Goal: Information Seeking & Learning: Check status

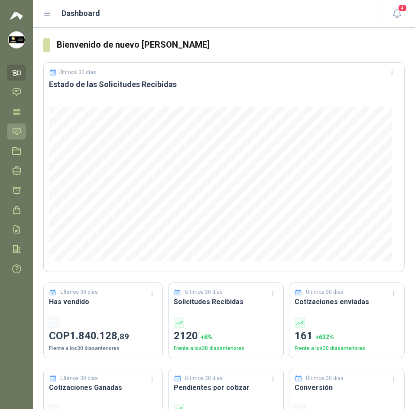
click at [17, 127] on icon at bounding box center [16, 131] width 9 height 9
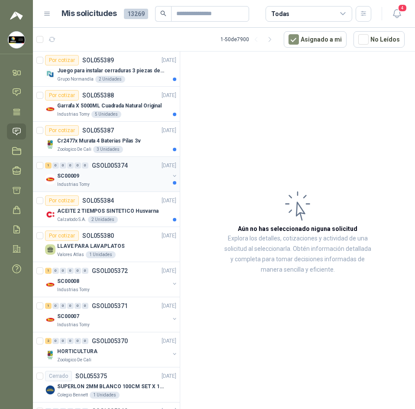
click at [122, 176] on div "SC00009" at bounding box center [113, 176] width 112 height 10
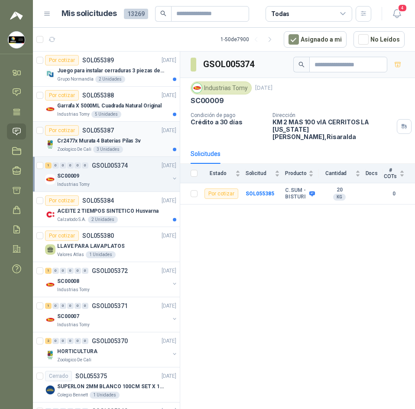
click at [105, 133] on p "SOL055387" at bounding box center [98, 130] width 32 height 6
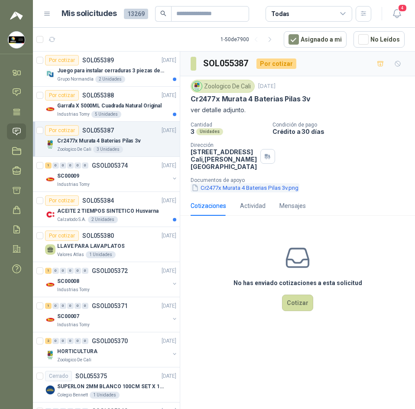
click at [241, 189] on button "Cr2477x Murata 4 Baterias Pilas 3v.png" at bounding box center [245, 187] width 109 height 9
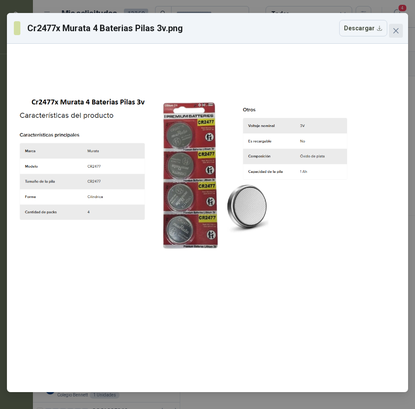
click at [397, 34] on button "Close" at bounding box center [396, 31] width 14 height 14
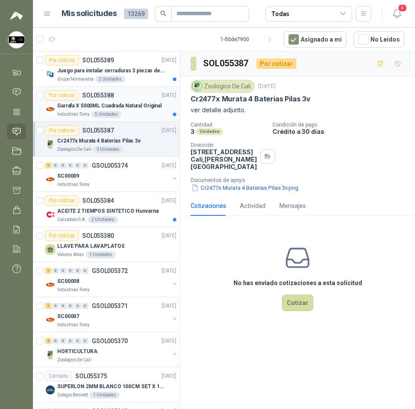
click at [133, 102] on p "Garrafa X 5000ML Cuadrada Natural Original" at bounding box center [109, 106] width 104 height 8
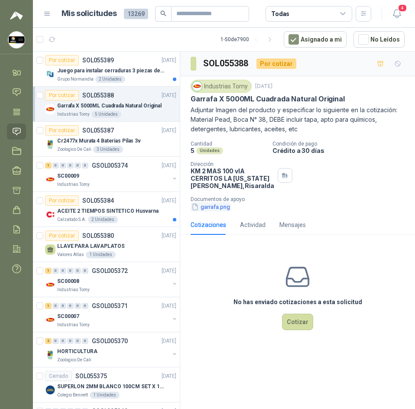
click at [209, 211] on button "garrafa.png" at bounding box center [211, 206] width 40 height 9
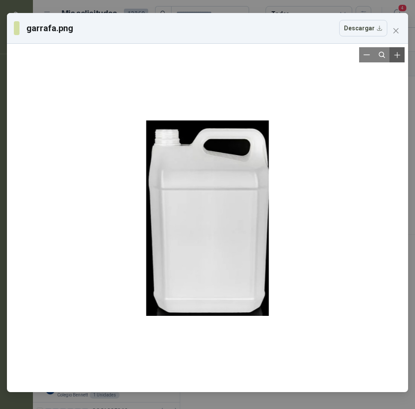
drag, startPoint x: 402, startPoint y: 53, endPoint x: 402, endPoint y: 49, distance: 4.4
click at [402, 51] on div "garrafa.png Descargar" at bounding box center [207, 202] width 401 height 379
click at [397, 34] on icon "close" at bounding box center [396, 30] width 7 height 7
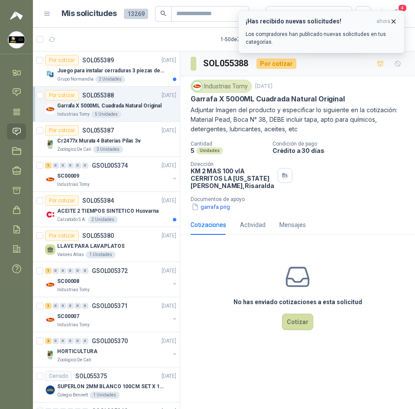
click at [391, 21] on icon "button" at bounding box center [393, 21] width 7 height 7
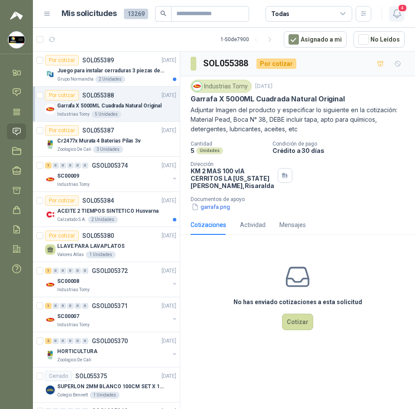
click at [399, 12] on span "4" at bounding box center [403, 8] width 10 height 8
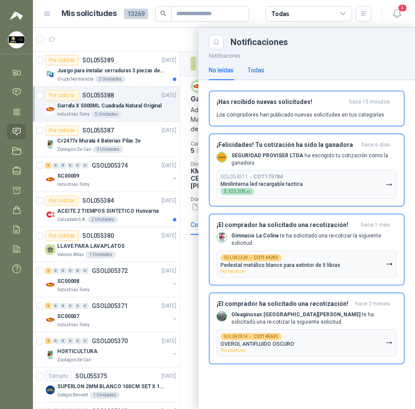
click at [257, 66] on div "Todas" at bounding box center [255, 70] width 17 height 10
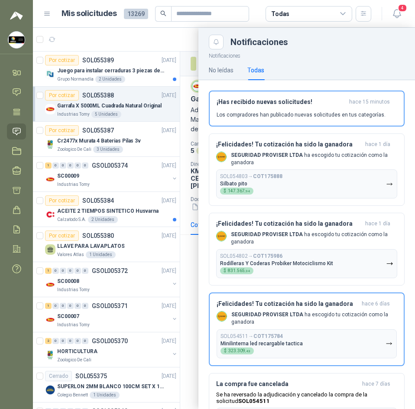
click at [257, 66] on div "Todas" at bounding box center [255, 70] width 17 height 10
click at [233, 69] on div "No leídas" at bounding box center [221, 70] width 25 height 10
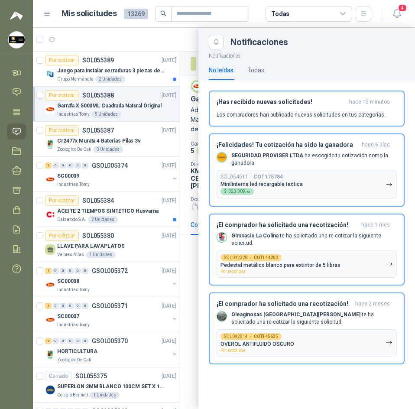
click at [267, 62] on div "No leídas Todas" at bounding box center [307, 70] width 196 height 20
click at [137, 41] on div at bounding box center [224, 218] width 382 height 381
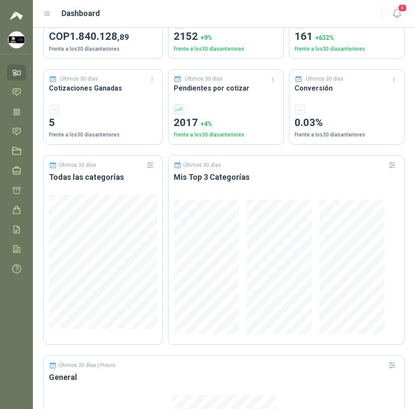
scroll to position [303, 0]
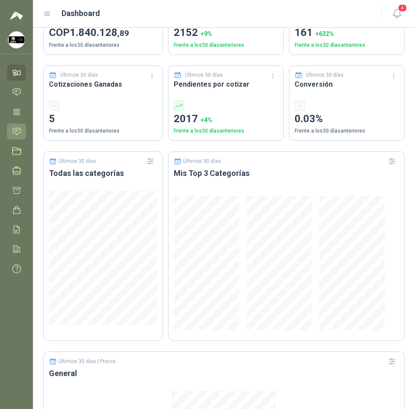
click at [17, 127] on icon at bounding box center [16, 131] width 9 height 9
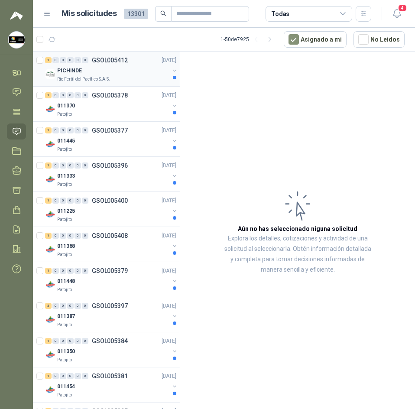
click at [144, 67] on div "PICHINDE" at bounding box center [113, 70] width 112 height 10
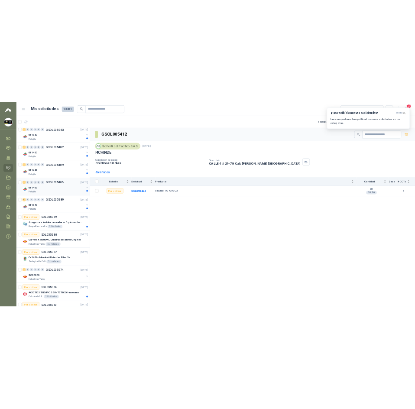
scroll to position [693, 0]
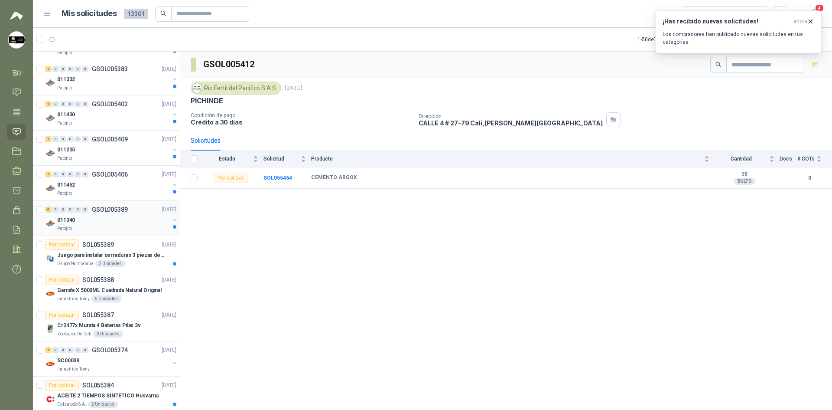
click at [88, 231] on div "Patojito" at bounding box center [113, 228] width 112 height 7
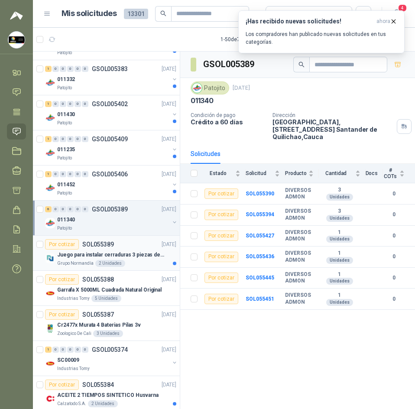
click at [150, 254] on p "Juego para instalar cerraduras 3 piezas de acero al carbono - Pretul" at bounding box center [111, 255] width 108 height 8
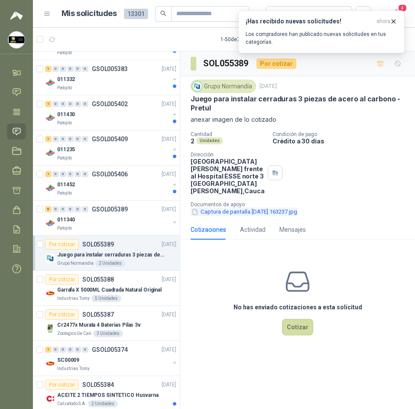
click at [230, 215] on button "Captura de pantalla 2025-09-10 163237.jpg" at bounding box center [244, 212] width 107 height 9
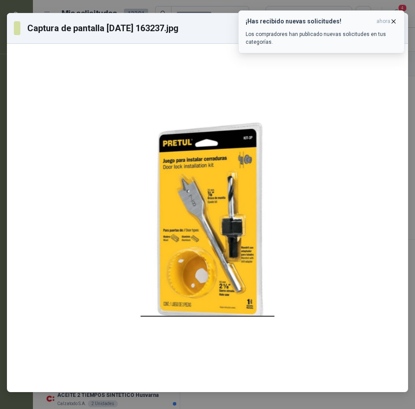
click at [393, 20] on icon "button" at bounding box center [393, 21] width 3 height 3
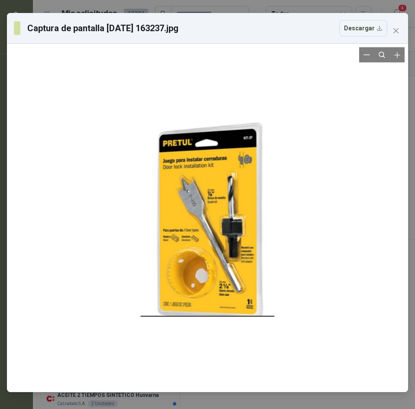
drag, startPoint x: 238, startPoint y: 225, endPoint x: 213, endPoint y: 180, distance: 51.8
click at [213, 180] on div at bounding box center [208, 217] width 134 height 341
drag, startPoint x: 213, startPoint y: 180, endPoint x: 202, endPoint y: 238, distance: 59.1
click at [202, 238] on div at bounding box center [208, 217] width 134 height 341
drag, startPoint x: 202, startPoint y: 238, endPoint x: 174, endPoint y: 136, distance: 106.2
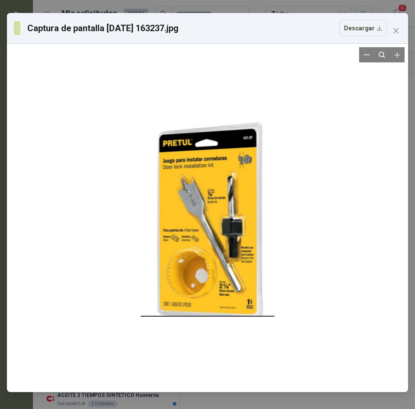
click at [174, 136] on div at bounding box center [208, 217] width 134 height 341
click at [394, 30] on icon "close" at bounding box center [396, 30] width 7 height 7
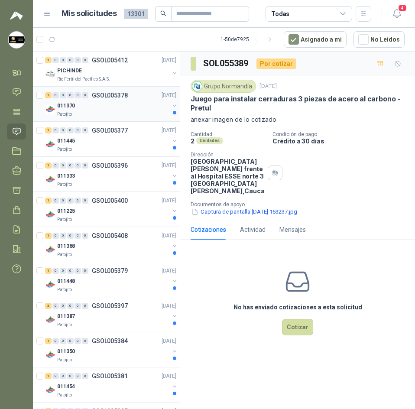
click at [100, 111] on div "011370" at bounding box center [113, 106] width 112 height 10
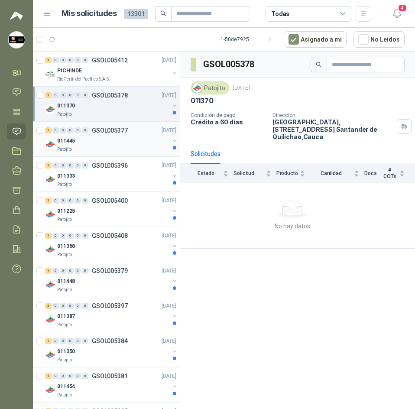
click at [110, 156] on div "1 0 0 0 0 0 GSOL005377 10/09/25 011445 Patojito" at bounding box center [106, 139] width 147 height 35
click at [118, 138] on div "011445" at bounding box center [113, 141] width 112 height 10
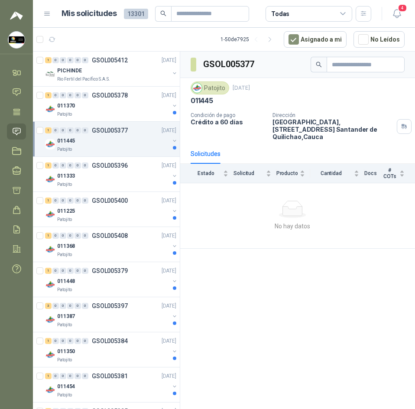
click at [286, 123] on p "Parque Industrial el Paraiso, Bodega 10, Manzana C Santander de Quilichao , Cau…" at bounding box center [333, 129] width 121 height 22
click at [114, 78] on div "Rio Fertil del Pacífico S.A.S." at bounding box center [113, 79] width 112 height 7
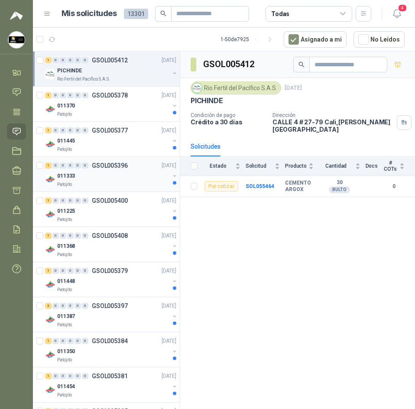
click at [90, 160] on div "1 0 0 0 0 0 GSOL005396 10/09/25 011333 Patojito" at bounding box center [106, 174] width 147 height 35
click at [397, 11] on icon "button" at bounding box center [397, 13] width 11 height 11
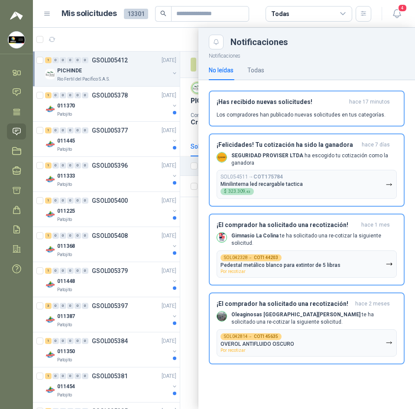
click at [146, 37] on div at bounding box center [224, 218] width 382 height 381
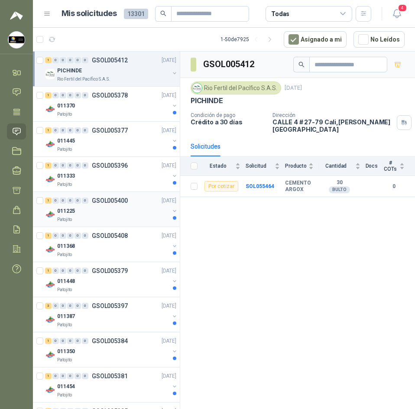
click at [110, 213] on div "011225" at bounding box center [113, 211] width 112 height 10
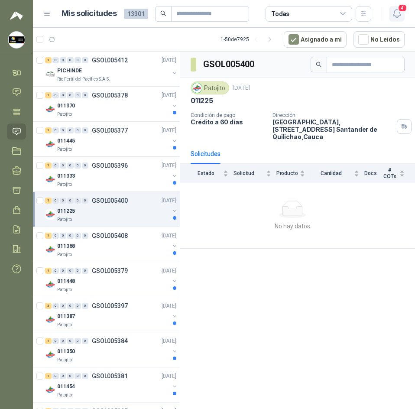
click at [401, 12] on span "4" at bounding box center [403, 8] width 10 height 8
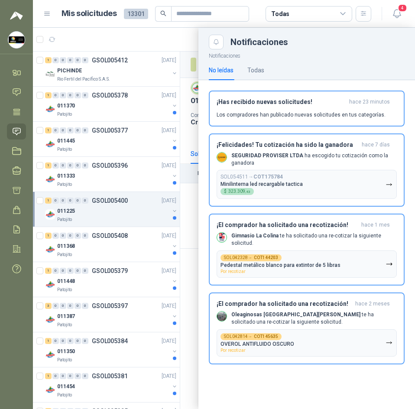
click at [171, 32] on div at bounding box center [224, 218] width 382 height 381
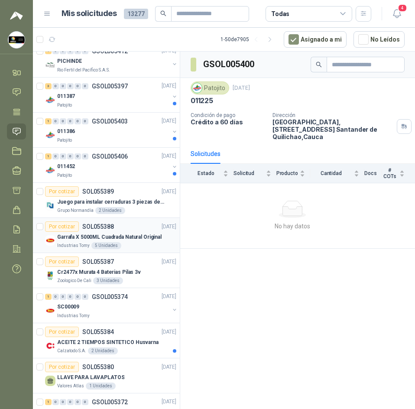
scroll to position [87, 0]
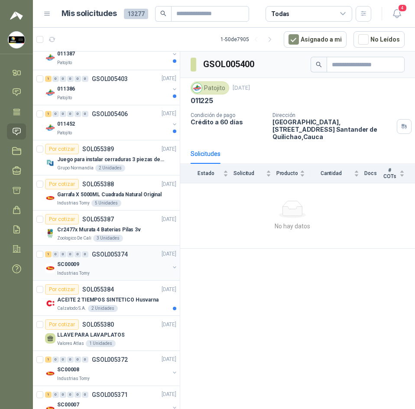
click at [120, 261] on div "SC00009" at bounding box center [113, 265] width 112 height 10
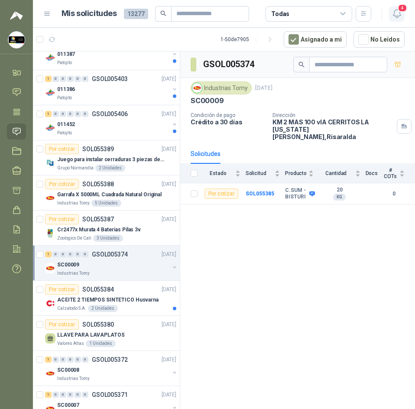
click at [397, 16] on icon "button" at bounding box center [397, 13] width 11 height 11
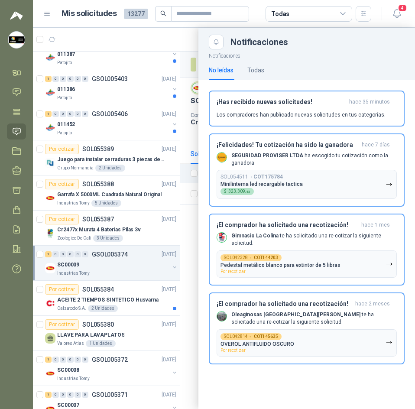
click at [157, 61] on div at bounding box center [224, 218] width 382 height 381
